Goal: Check status: Check status

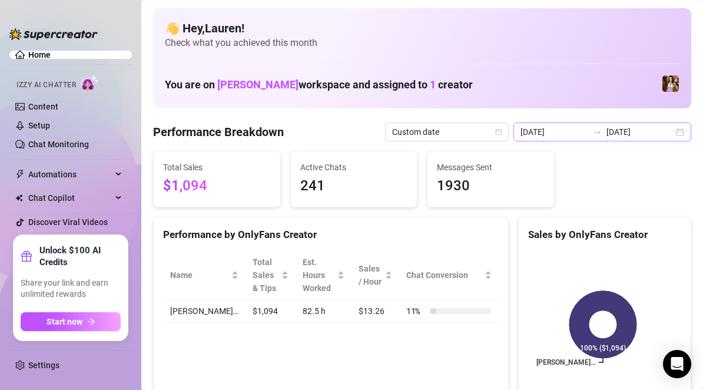
click at [670, 133] on div "[DATE] [DATE]" at bounding box center [602, 131] width 178 height 19
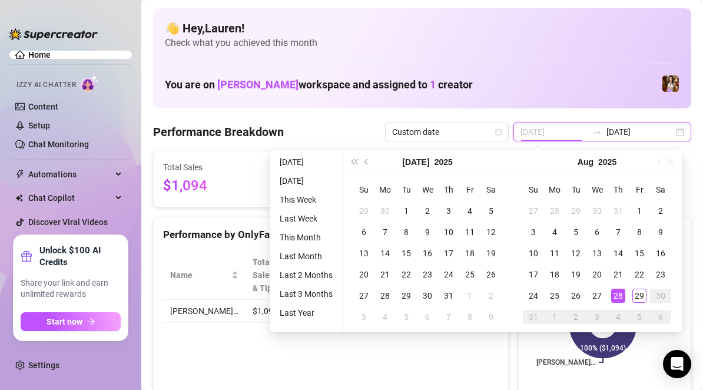
type input "[DATE]"
click at [615, 292] on div "28" at bounding box center [618, 295] width 14 height 14
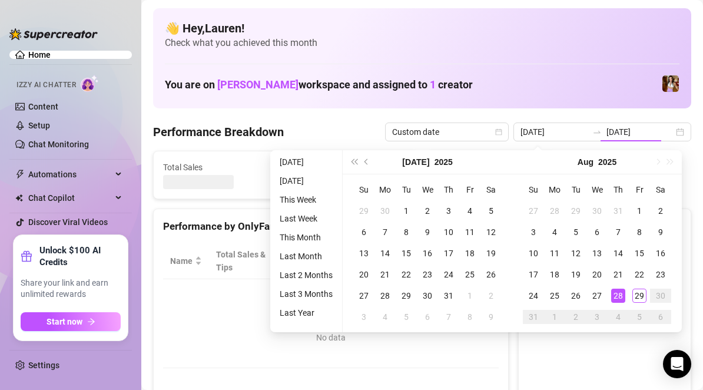
type input "[DATE]"
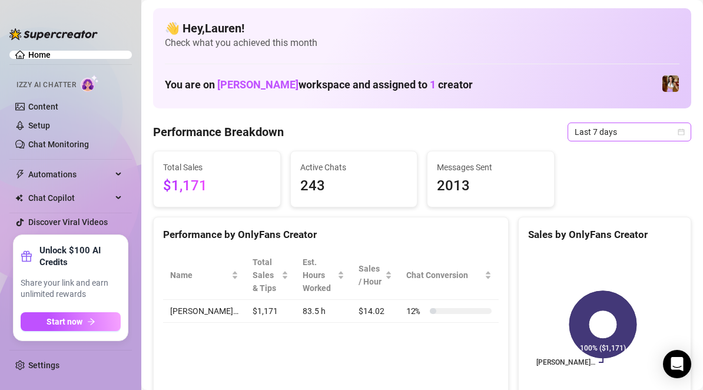
click at [648, 138] on span "Last 7 days" at bounding box center [628, 132] width 109 height 18
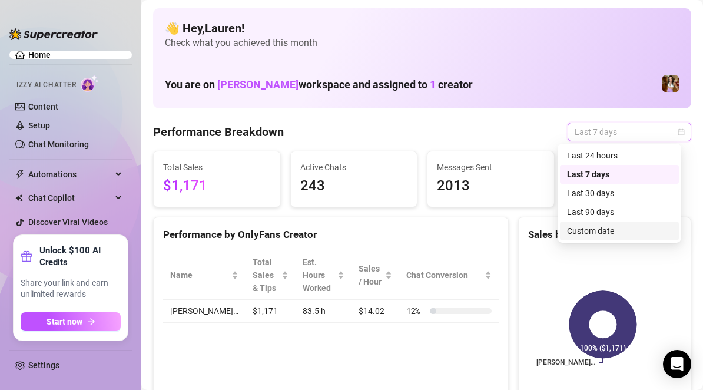
click at [619, 231] on div "Custom date" at bounding box center [619, 230] width 105 height 13
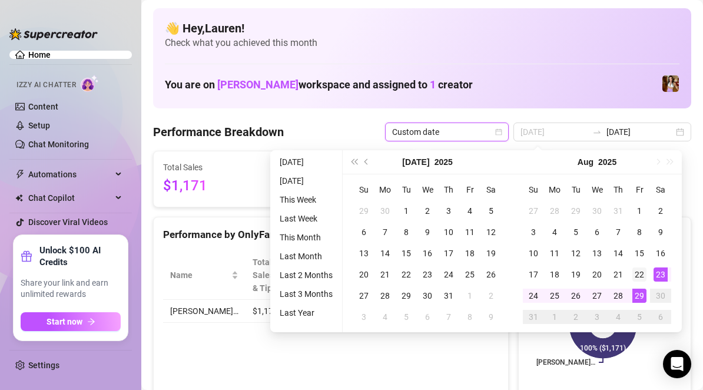
type input "[DATE]"
click at [642, 275] on div "22" at bounding box center [639, 274] width 14 height 14
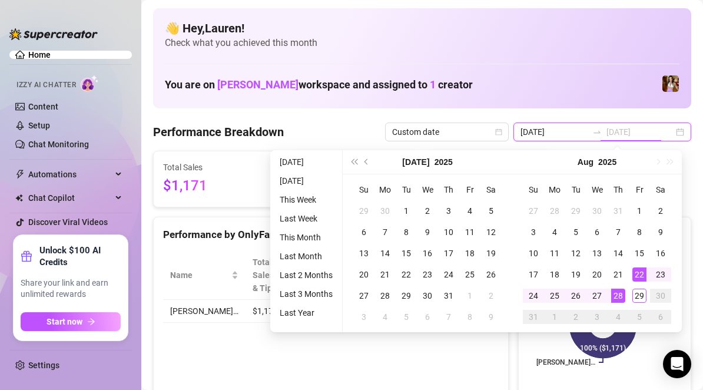
type input "[DATE]"
click at [617, 292] on div "28" at bounding box center [618, 295] width 14 height 14
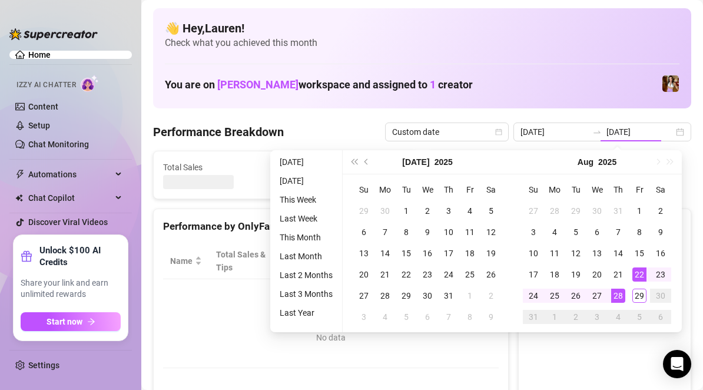
type input "[DATE]"
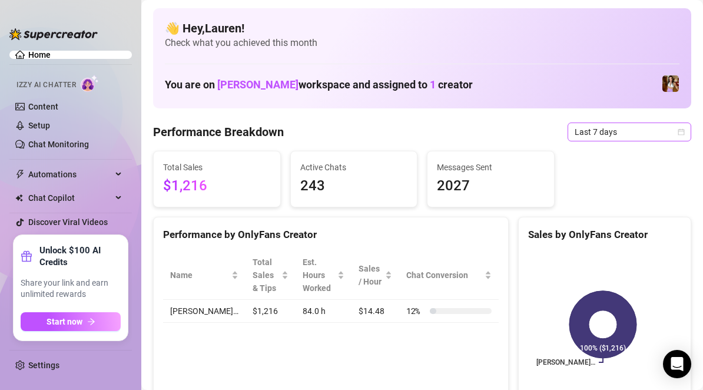
click at [660, 138] on span "Last 7 days" at bounding box center [628, 132] width 109 height 18
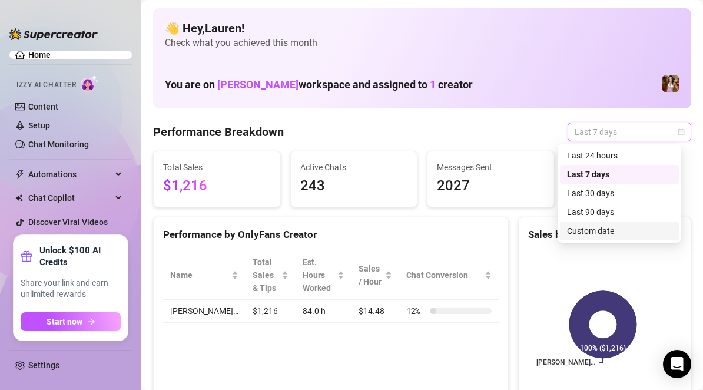
click at [615, 235] on div "Custom date" at bounding box center [619, 230] width 105 height 13
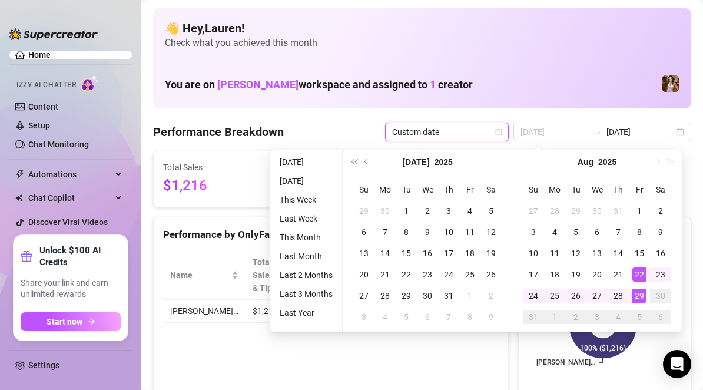
type input "[DATE]"
click at [637, 275] on div "22" at bounding box center [639, 274] width 14 height 14
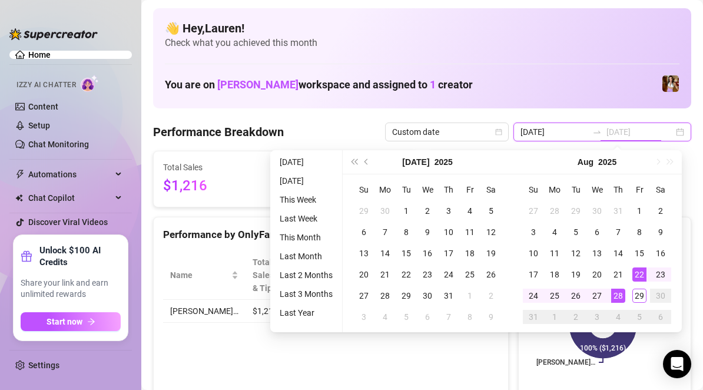
type input "[DATE]"
click at [620, 296] on div "28" at bounding box center [618, 295] width 14 height 14
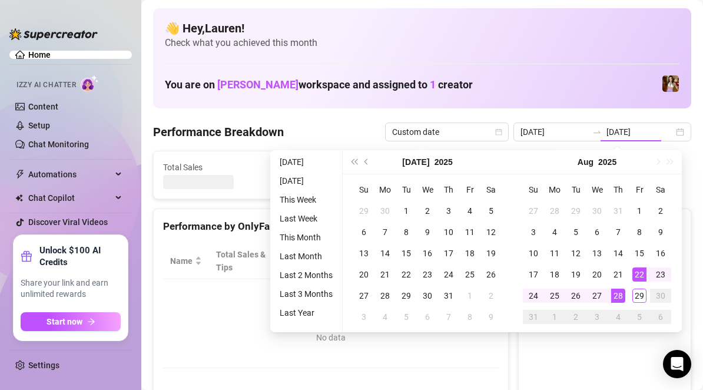
type input "[DATE]"
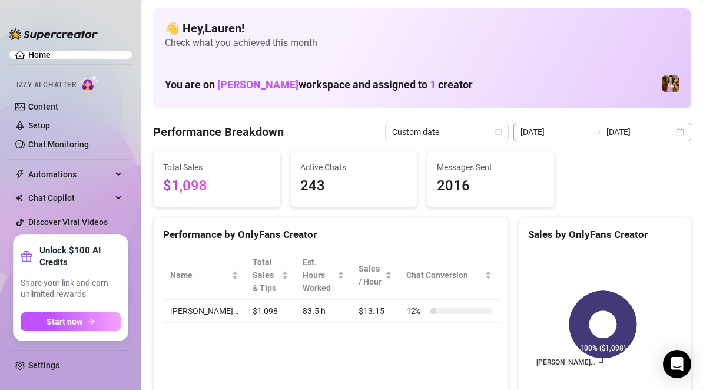
click at [674, 136] on div "[DATE] [DATE]" at bounding box center [602, 131] width 178 height 19
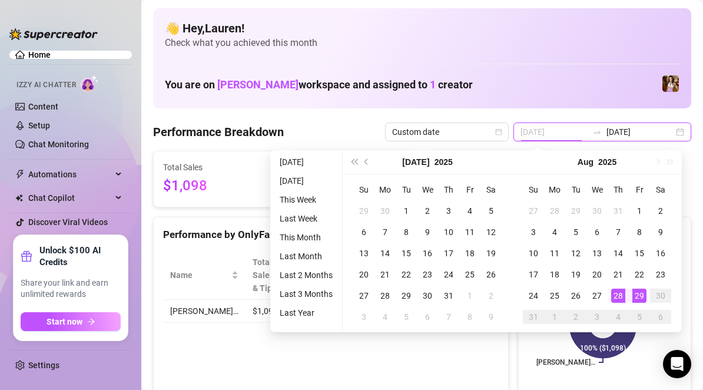
type input "2025-08-29"
click at [642, 295] on div "29" at bounding box center [639, 295] width 14 height 14
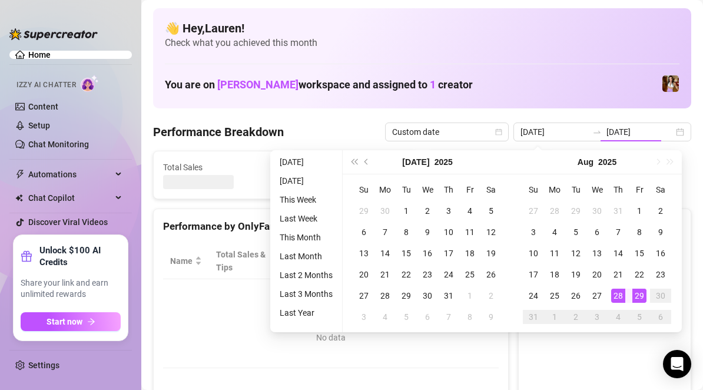
type input "2025-08-29"
